Goal: Information Seeking & Learning: Learn about a topic

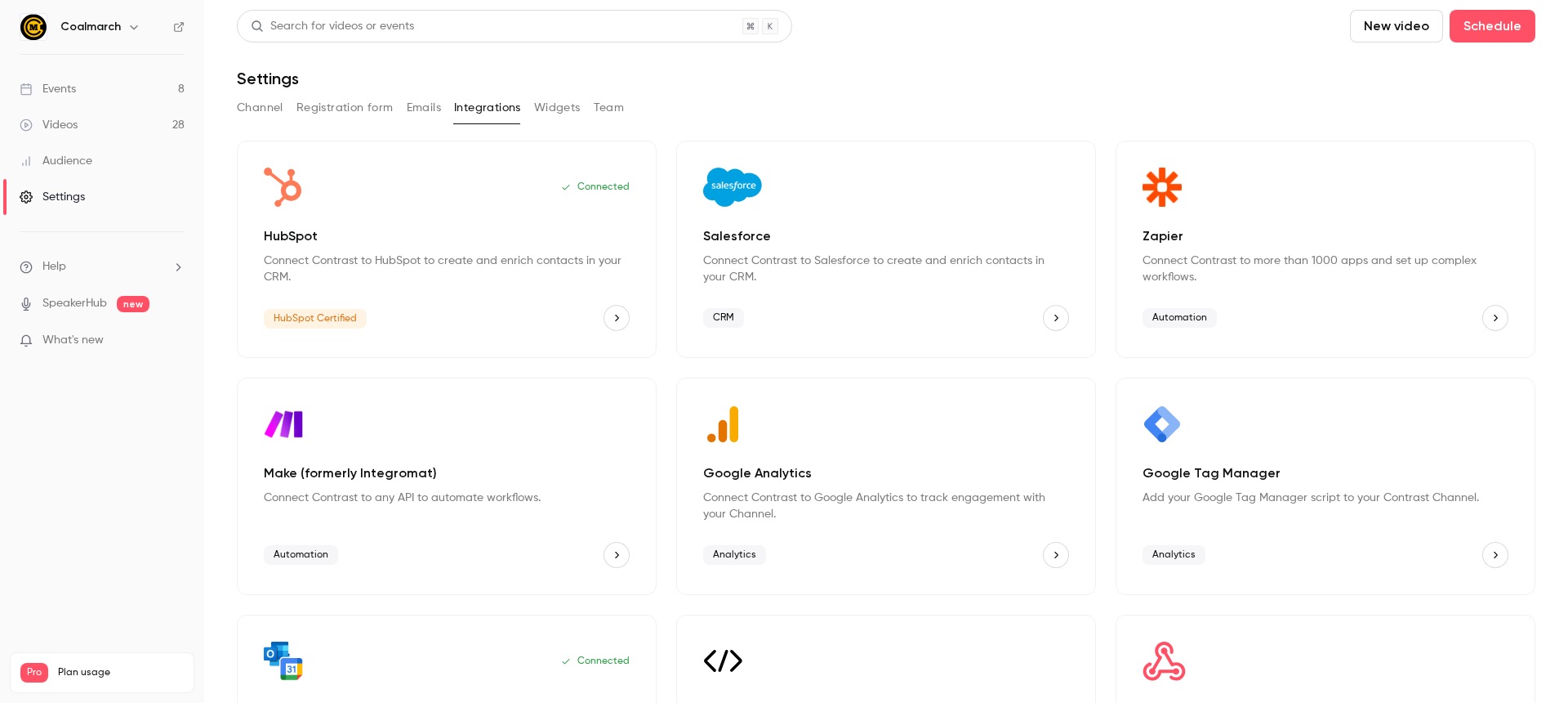
click at [109, 88] on link "Events 8" at bounding box center [102, 89] width 204 height 36
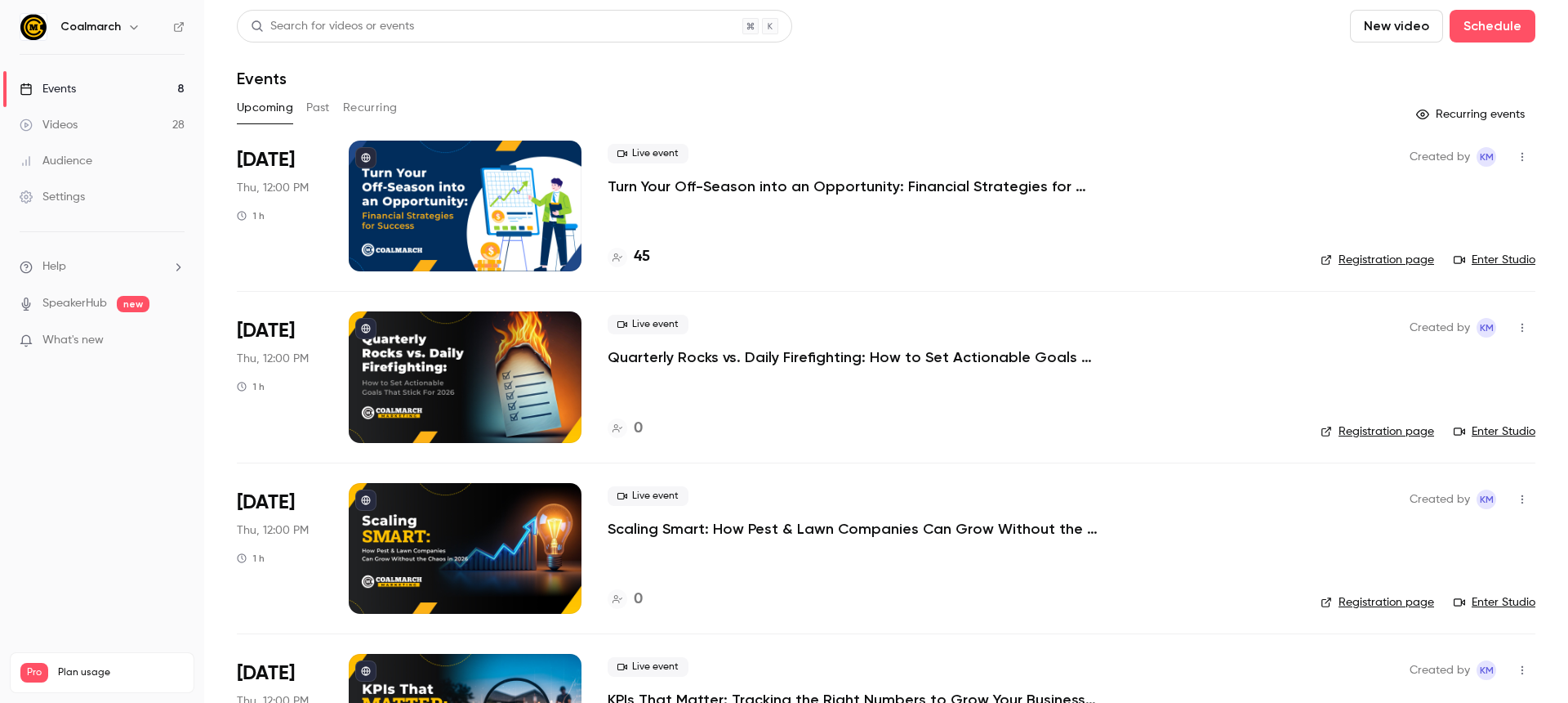
click at [762, 169] on div "Live event Turn Your Off-Season into an Opportunity: Financial Strategies for S…" at bounding box center [951, 169] width 687 height 52
click at [761, 183] on p "Turn Your Off-Season into an Opportunity: Financial Strategies for Success" at bounding box center [852, 187] width 490 height 20
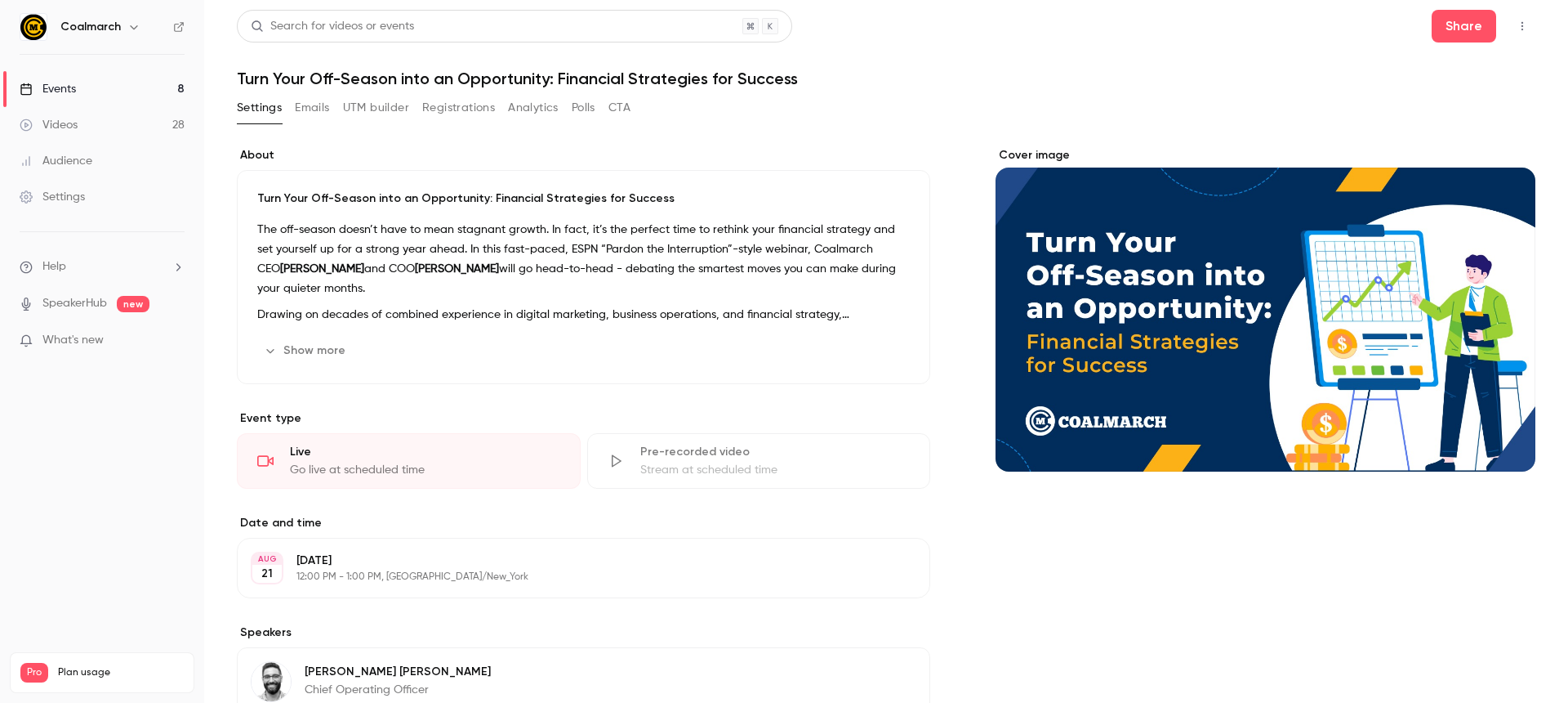
click at [323, 112] on button "Emails" at bounding box center [312, 108] width 35 height 26
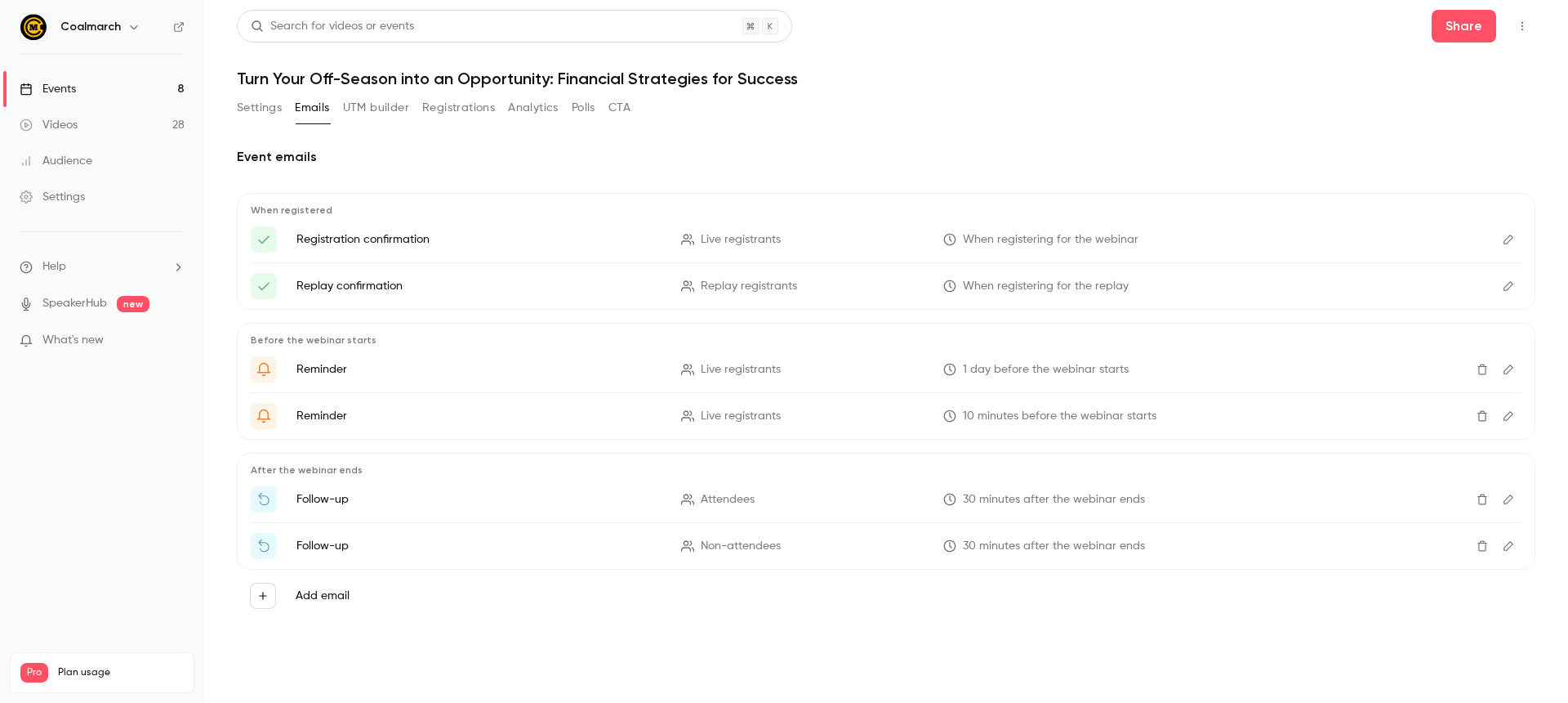
click at [457, 114] on button "Registrations" at bounding box center [458, 108] width 73 height 26
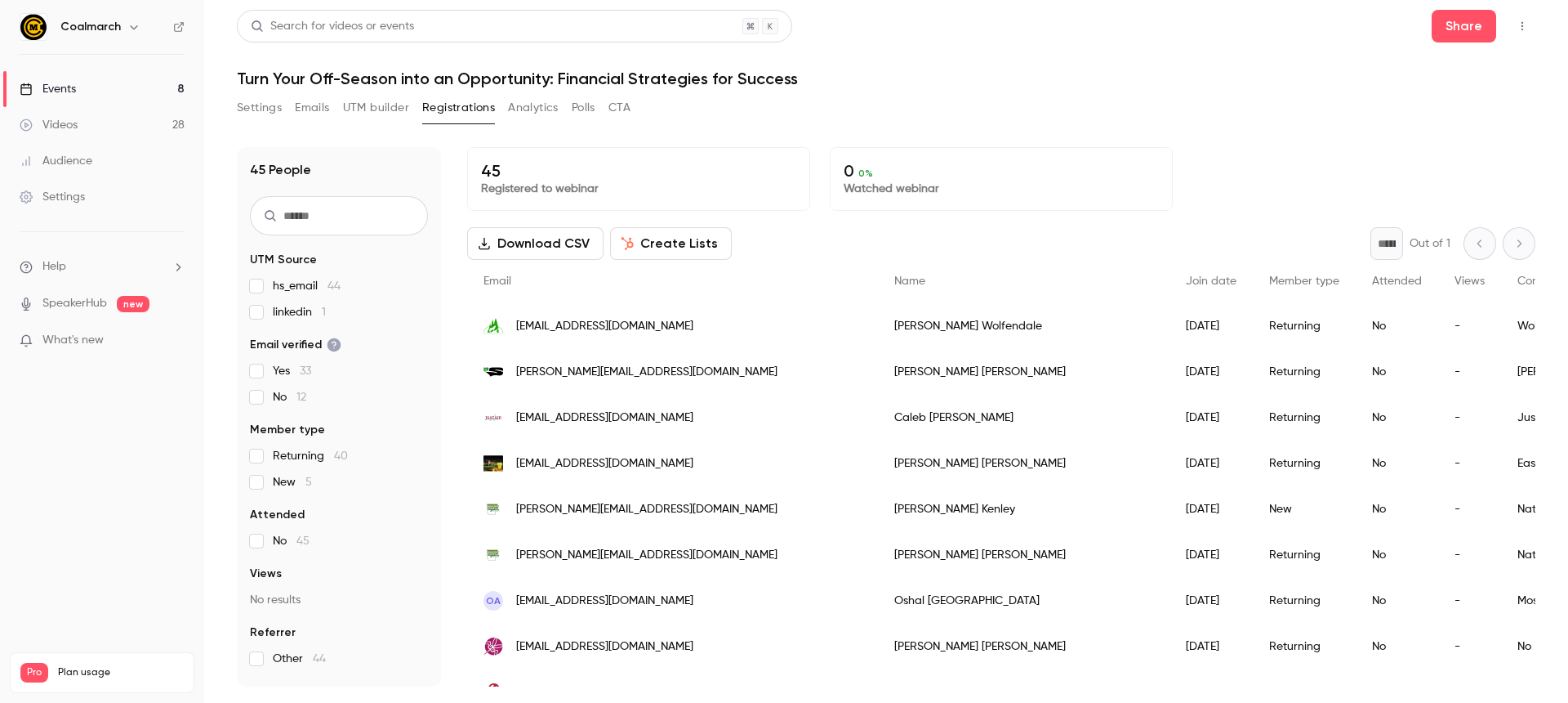
click at [1519, 247] on div "* Out of 1" at bounding box center [1453, 244] width 165 height 33
click at [1513, 245] on div "* Out of 1" at bounding box center [1453, 244] width 165 height 33
click at [1480, 245] on div "* Out of 1" at bounding box center [1453, 244] width 165 height 33
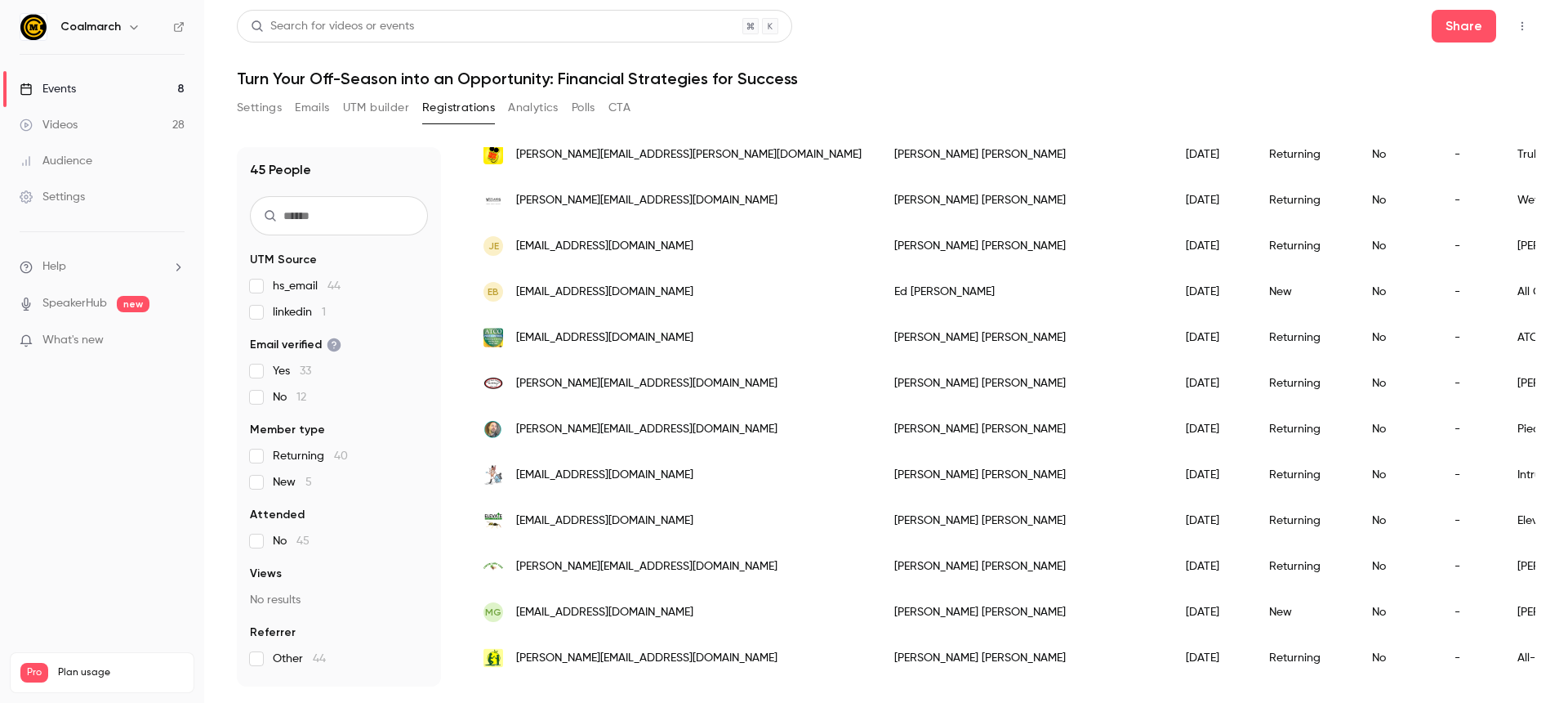
scroll to position [1689, 0]
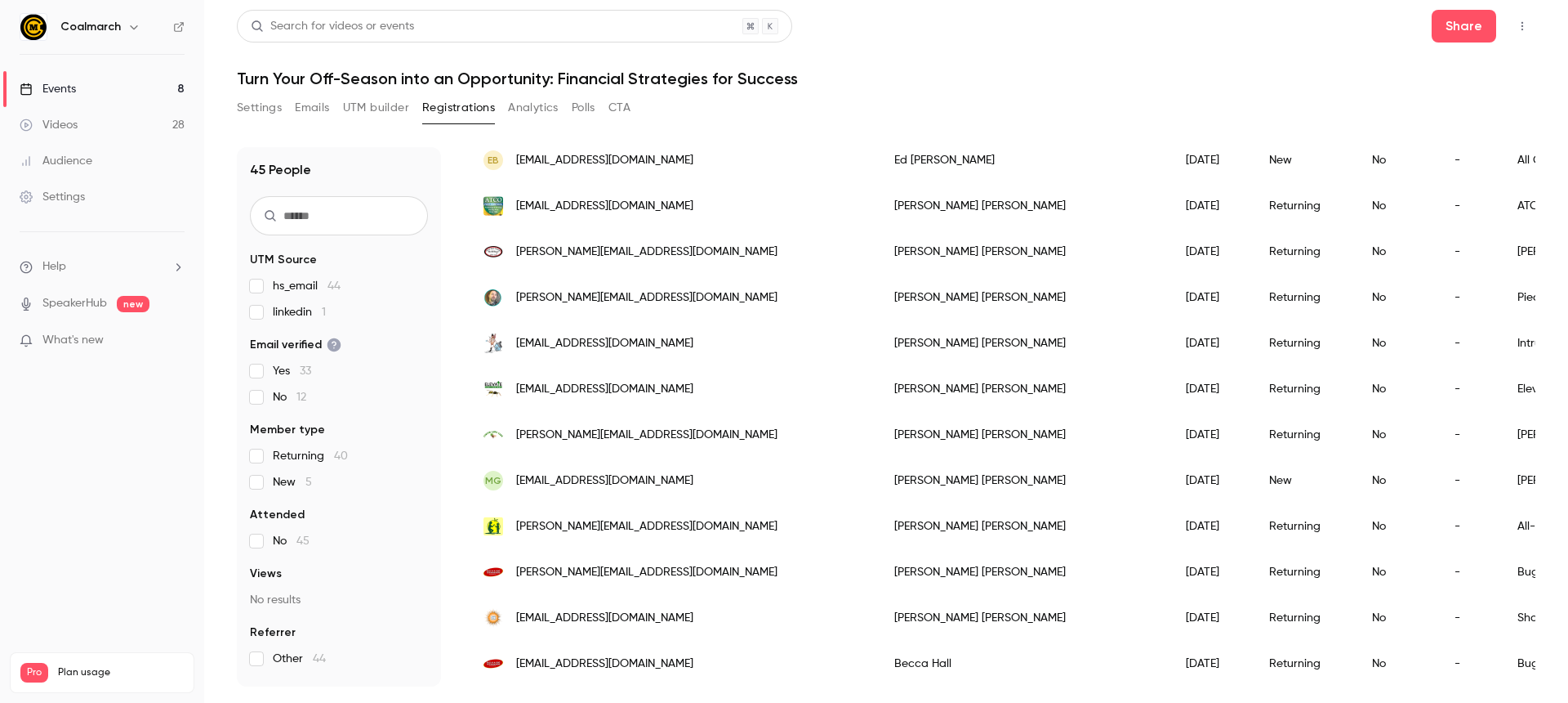
click at [108, 339] on p "What's new" at bounding box center [89, 340] width 139 height 17
click at [902, 43] on div at bounding box center [784, 351] width 1568 height 703
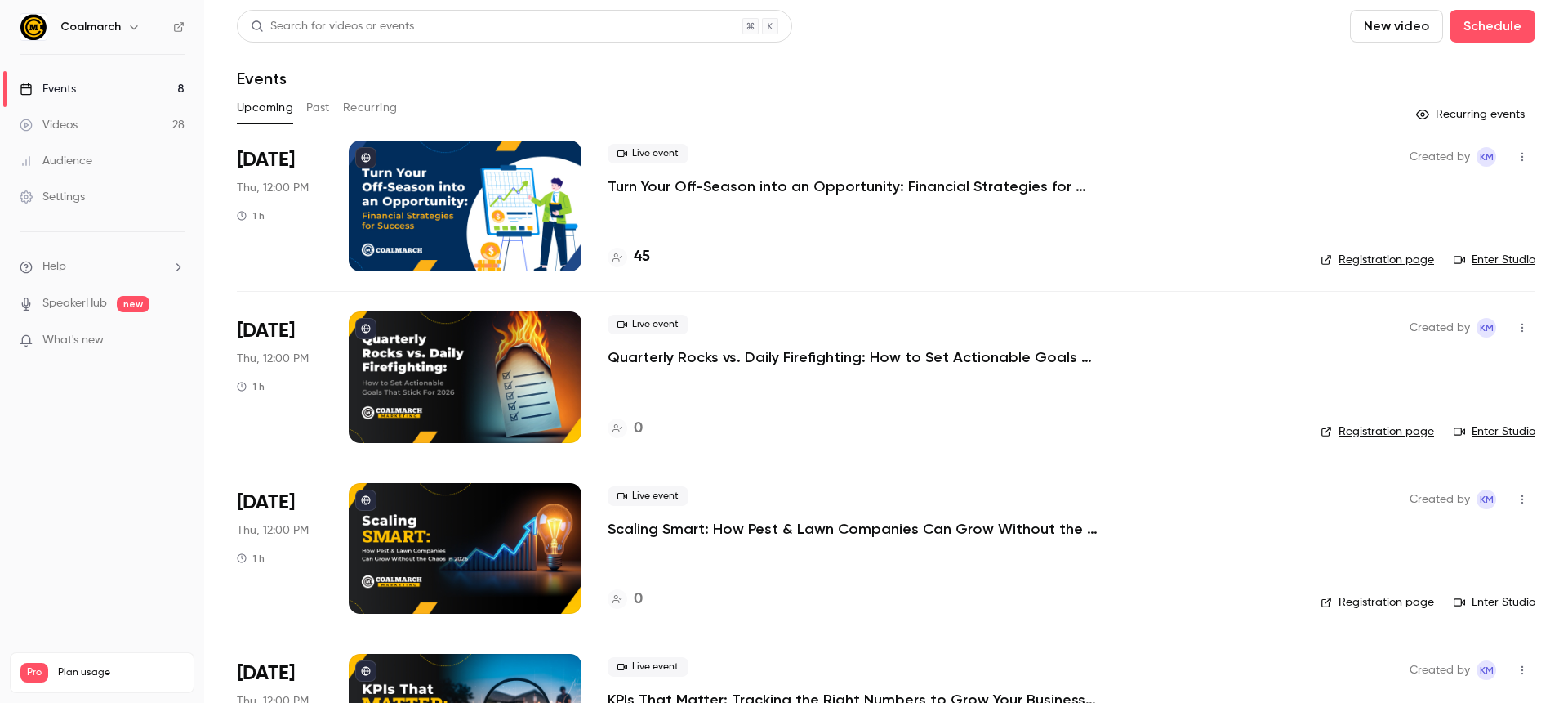
click at [87, 155] on div "Audience" at bounding box center [56, 161] width 73 height 17
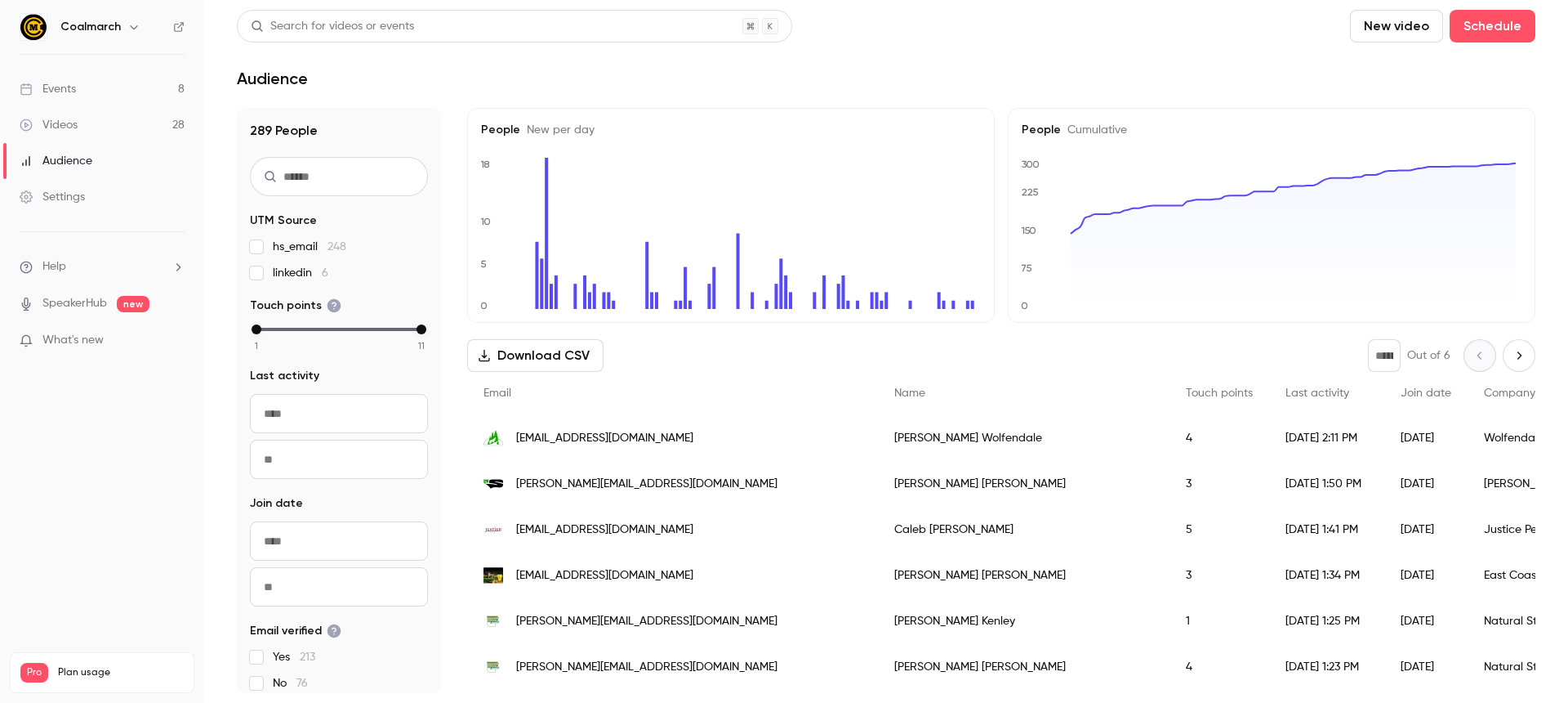
click at [96, 86] on link "Events 8" at bounding box center [102, 89] width 204 height 36
